Goal: Find specific page/section: Find specific page/section

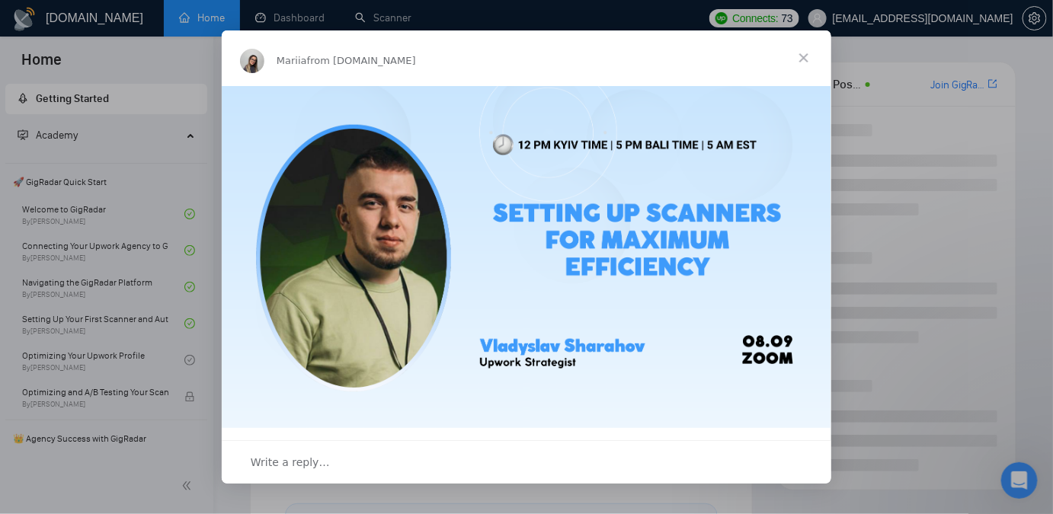
click at [799, 54] on span "Close" at bounding box center [803, 57] width 55 height 55
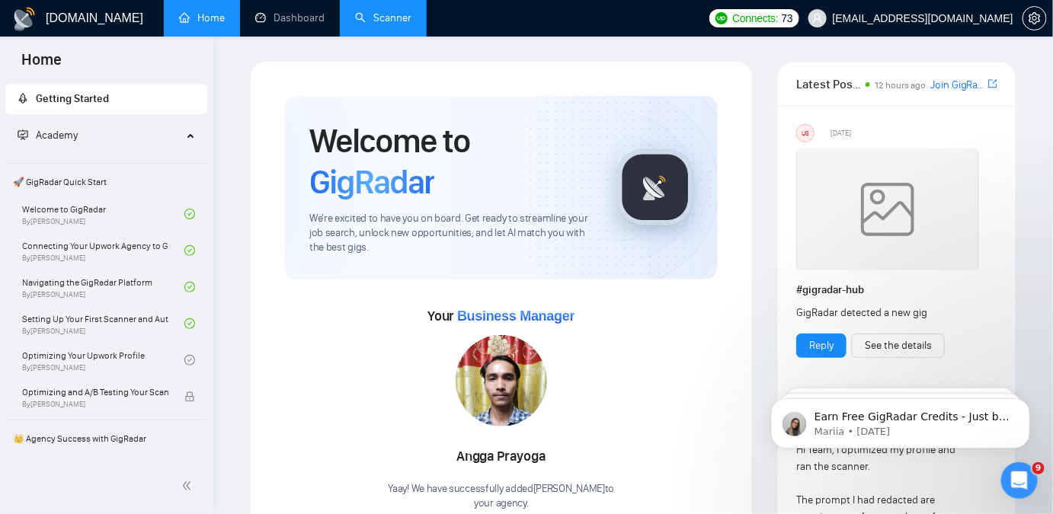
click at [367, 14] on link "Scanner" at bounding box center [383, 17] width 56 height 13
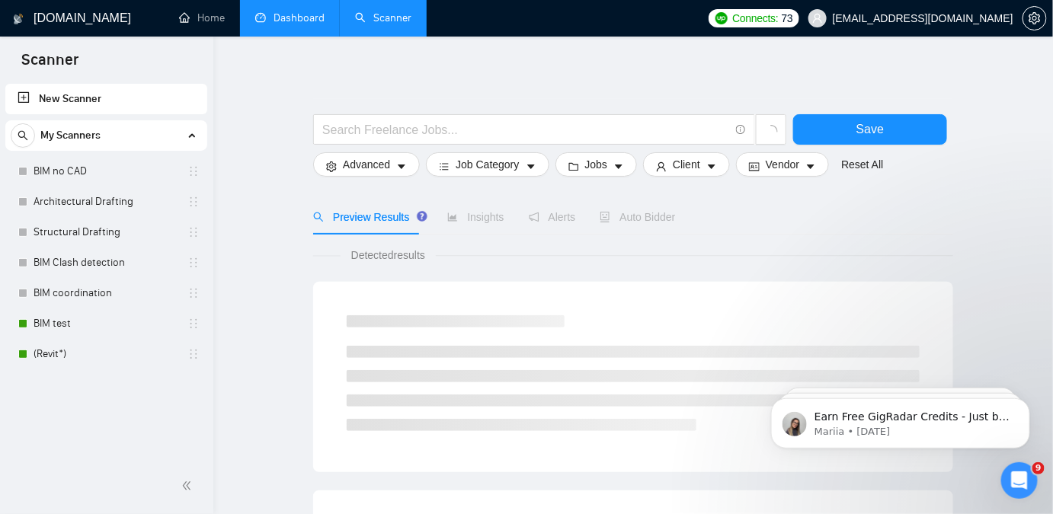
click at [305, 23] on link "Dashboard" at bounding box center [289, 17] width 69 height 13
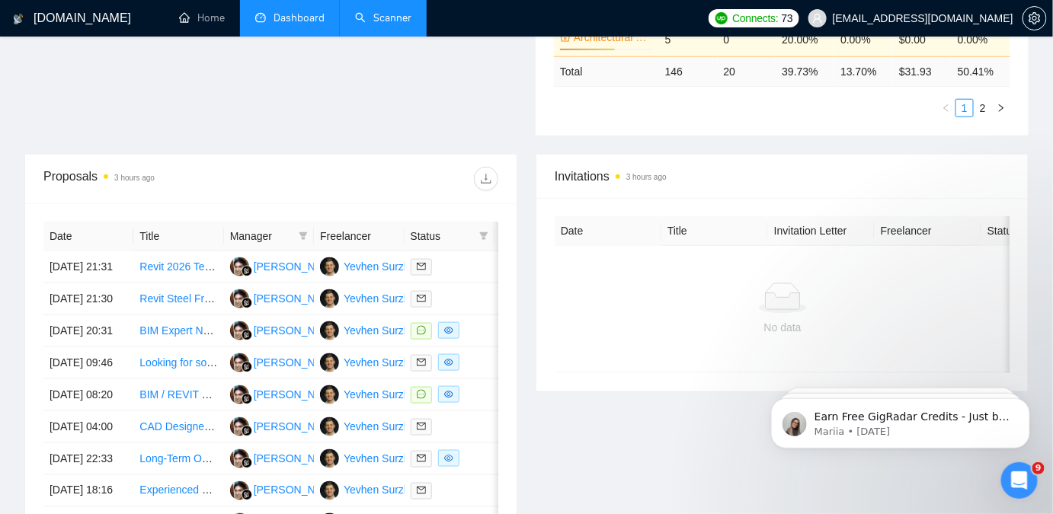
scroll to position [484, 0]
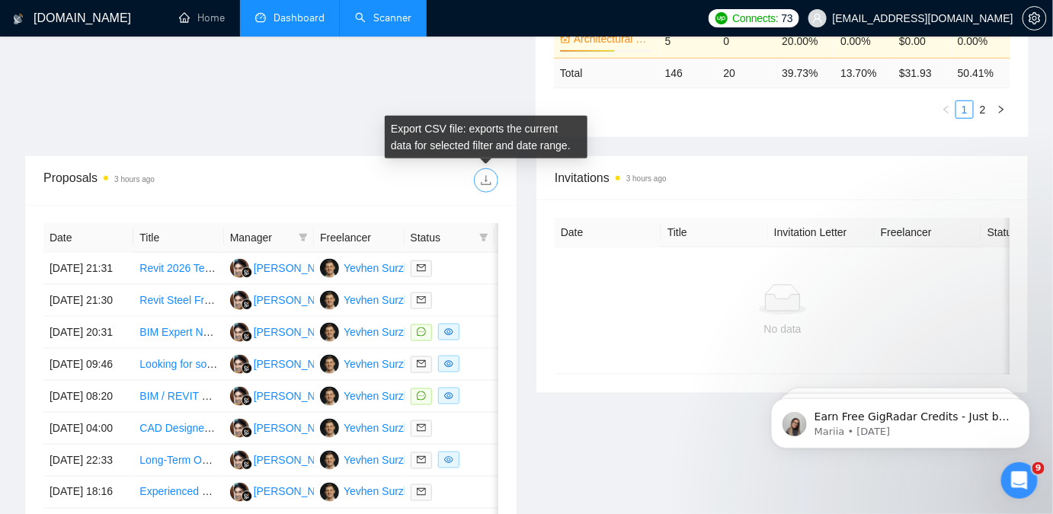
click at [487, 174] on icon "download" at bounding box center [486, 180] width 12 height 12
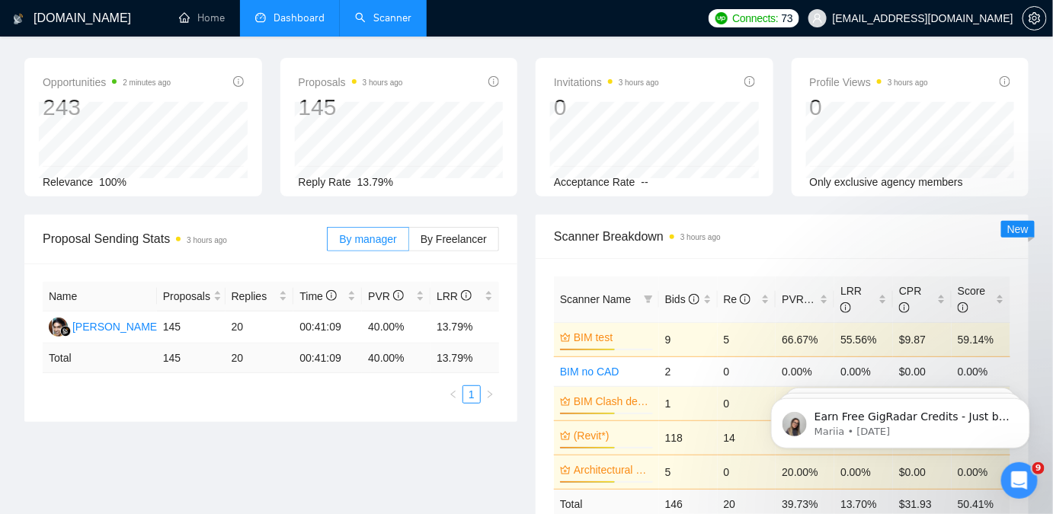
scroll to position [47, 0]
